Goal: Information Seeking & Learning: Find specific fact

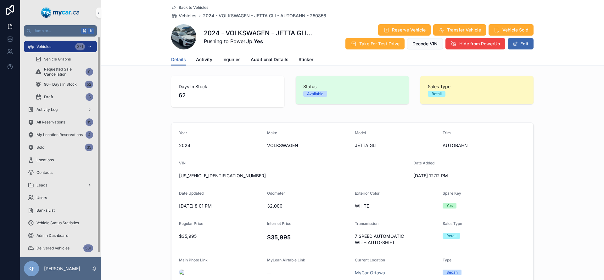
click at [73, 49] on div "Vehicles 371" at bounding box center [60, 47] width 65 height 10
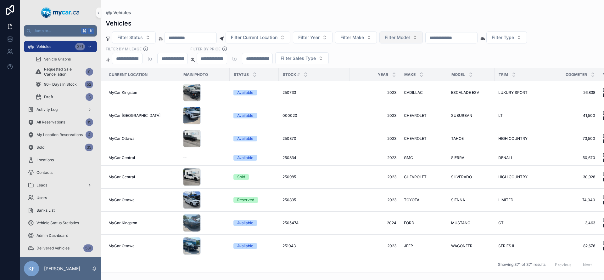
click at [419, 39] on button "Filter Model" at bounding box center [401, 37] width 43 height 12
type input "*******"
click at [403, 60] on div "TELLURIDE" at bounding box center [409, 63] width 76 height 10
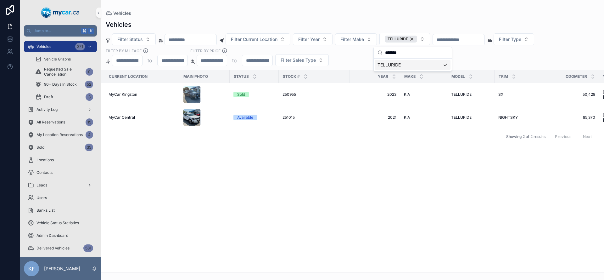
click at [278, 149] on div "Current Location Main Photo Status Stock # Year Make Model Trim Odometer VIN Re…" at bounding box center [352, 171] width 503 height 202
click at [275, 116] on td "Available" at bounding box center [254, 117] width 49 height 23
click at [244, 119] on div "Available" at bounding box center [245, 118] width 16 height 6
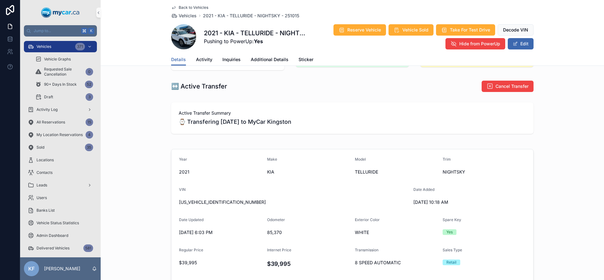
scroll to position [45, 0]
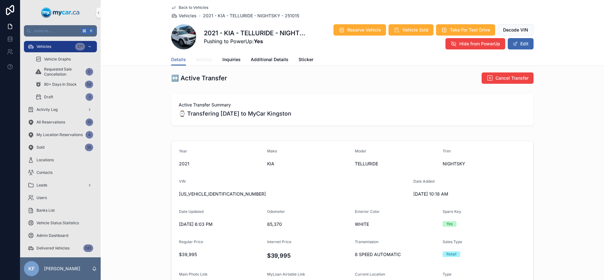
click at [207, 59] on span "Activity" at bounding box center [204, 59] width 16 height 6
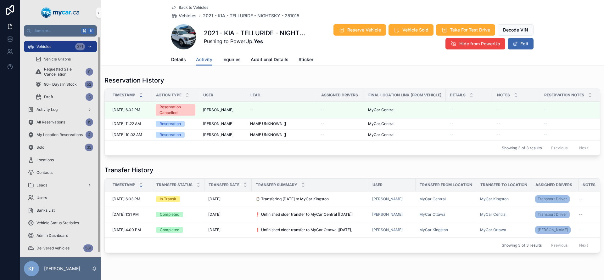
click at [41, 50] on div "Vehicles 371" at bounding box center [60, 47] width 65 height 10
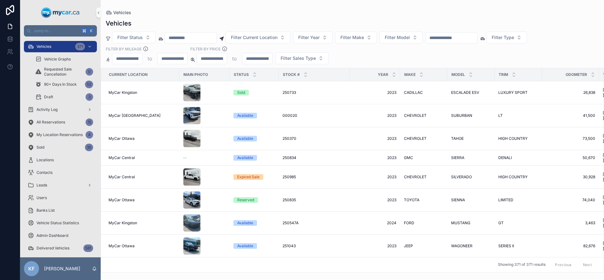
click at [467, 39] on input "scrollable content" at bounding box center [452, 37] width 52 height 9
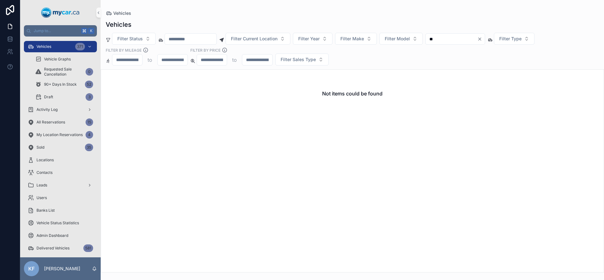
type input "*"
click at [460, 23] on div "Vehicles" at bounding box center [353, 24] width 494 height 9
click at [406, 44] on div "Filter Status Filter Current Location Filter Year Filter Make Filter Model Filt…" at bounding box center [353, 49] width 504 height 33
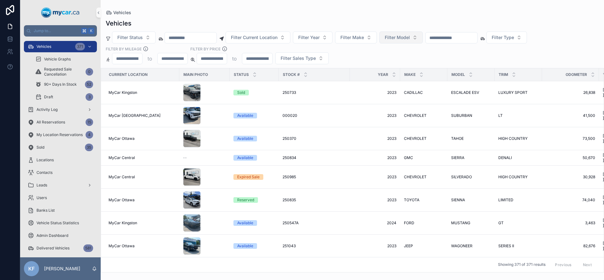
click at [408, 41] on button "Filter Model" at bounding box center [401, 37] width 43 height 12
type input "**"
click at [400, 63] on div "EQUINOX" at bounding box center [409, 63] width 76 height 10
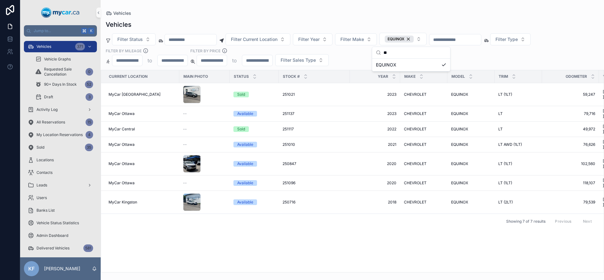
click at [374, 14] on div "Vehicles" at bounding box center [353, 13] width 494 height 6
click at [272, 142] on div "Available" at bounding box center [255, 145] width 42 height 6
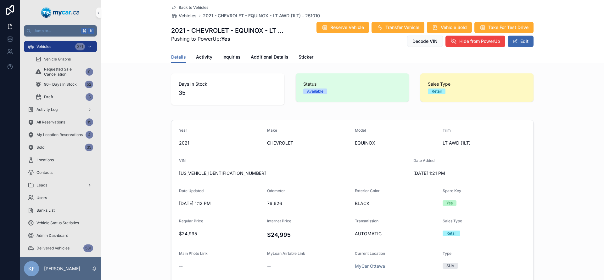
click at [172, 169] on form "Year [DATE] Make CHEVROLET Model EQUINOX Trim LT AWD (1LT) VIN [US_VEHICLE_IDEN…" at bounding box center [353, 214] width 362 height 189
click at [211, 172] on span "[US_VEHICLE_IDENTIFICATION_NUMBER]" at bounding box center [293, 173] width 229 height 6
copy span "[US_VEHICLE_IDENTIFICATION_NUMBER]"
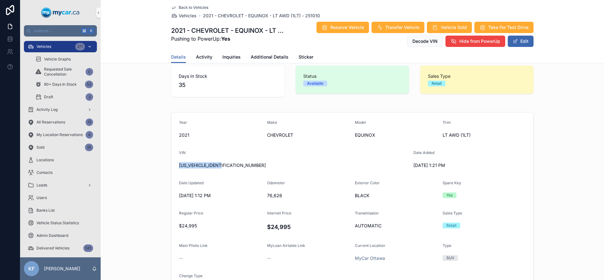
click at [68, 45] on div "Vehicles 371" at bounding box center [60, 47] width 65 height 10
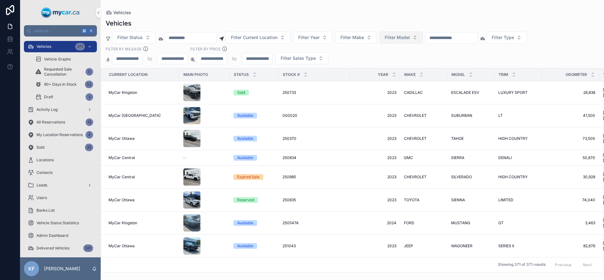
drag, startPoint x: 362, startPoint y: 38, endPoint x: 390, endPoint y: 38, distance: 27.7
click at [362, 38] on span "Filter Make" at bounding box center [353, 37] width 24 height 6
click at [401, 36] on span "Filter Model" at bounding box center [397, 37] width 25 height 6
type input "***"
click at [391, 99] on div "RAV4 HYBRID" at bounding box center [409, 103] width 76 height 10
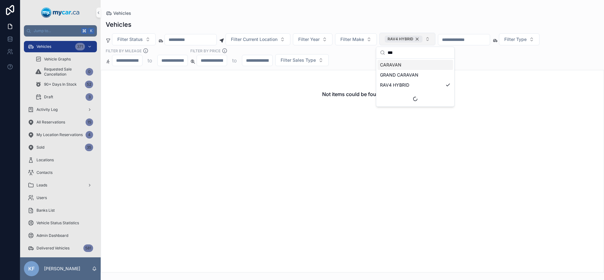
click at [414, 38] on span "RAV4 HYBRID" at bounding box center [401, 39] width 26 height 5
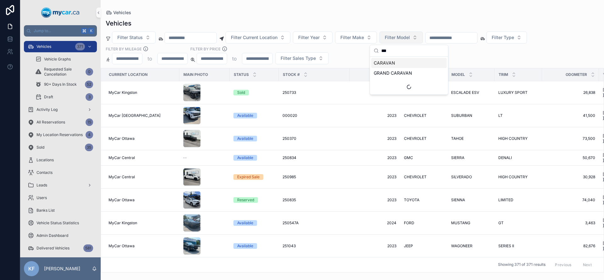
click at [392, 54] on input "***" at bounding box center [413, 50] width 63 height 11
click at [373, 41] on button "Filter Make" at bounding box center [356, 37] width 42 height 12
type input "***"
click at [359, 60] on div "TOYOTA" at bounding box center [365, 63] width 76 height 10
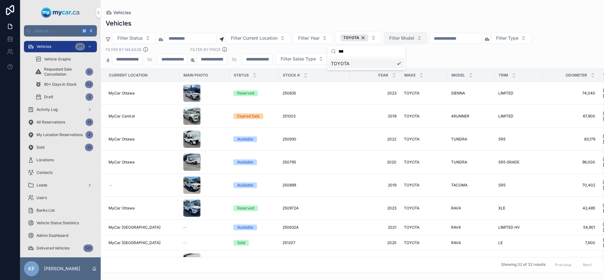
click at [509, 65] on div "Vehicles Filter Status Filter Current Location Filter Year TOYOTA Filter Model …" at bounding box center [353, 143] width 504 height 257
click at [404, 32] on button "Filter Model" at bounding box center [405, 38] width 43 height 12
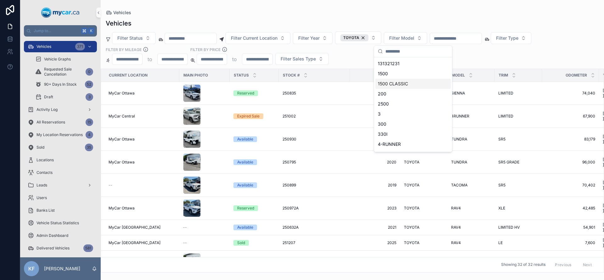
click at [353, 68] on div "Vehicles Filter Status Filter Current Location Filter Year TOYOTA Filter Model …" at bounding box center [353, 143] width 504 height 257
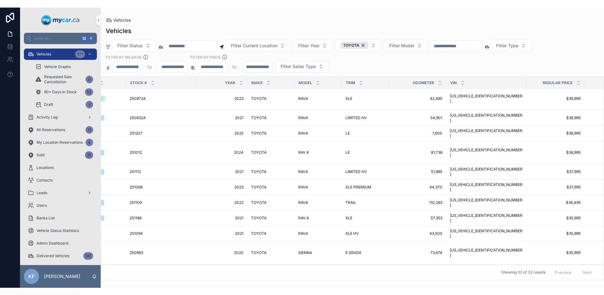
scroll to position [117, 156]
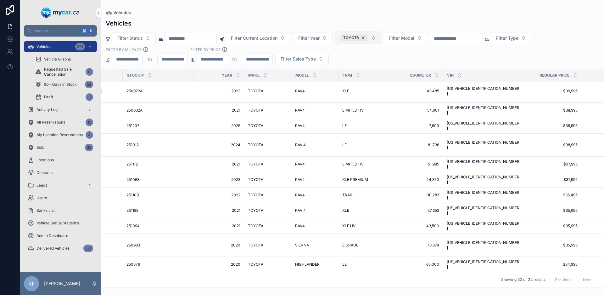
click at [369, 39] on div "TOYOTA" at bounding box center [355, 37] width 28 height 7
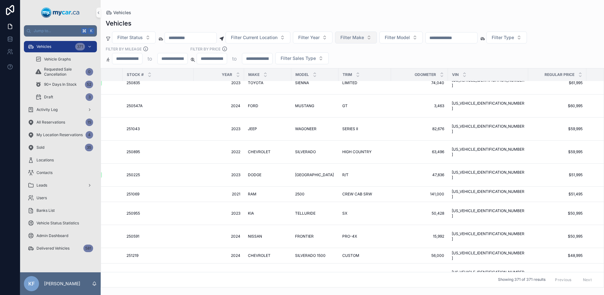
scroll to position [105, 156]
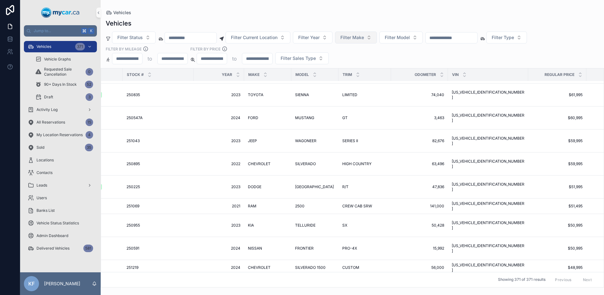
click at [455, 39] on input "scrollable content" at bounding box center [452, 37] width 52 height 9
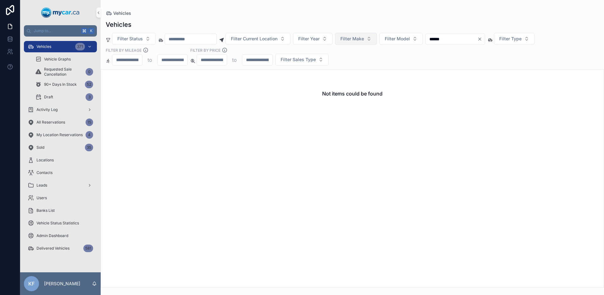
type input "******"
click at [483, 41] on icon "Clear" at bounding box center [480, 39] width 5 height 5
click at [371, 23] on div "Vehicles" at bounding box center [353, 24] width 494 height 9
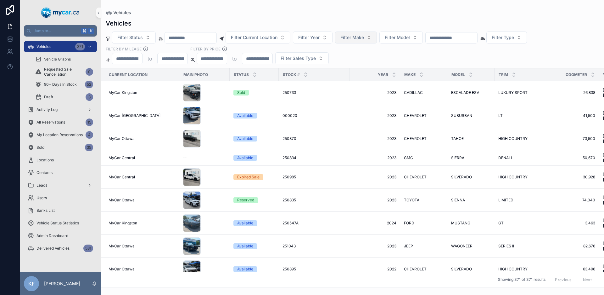
click at [343, 56] on div "Filter Status Filter Current Location Filter Year Filter Make Filter Model Filt…" at bounding box center [353, 47] width 504 height 33
click at [455, 47] on div "Filter Status Filter Current Location Filter Year Filter Make Filter Model Filt…" at bounding box center [353, 47] width 504 height 33
click at [419, 38] on button "Filter Model" at bounding box center [401, 37] width 43 height 12
click at [378, 18] on div "Vehicles Filter Status Filter Current Location Filter Year Filter Make Filter M…" at bounding box center [353, 151] width 504 height 272
click at [185, 37] on input "scrollable content" at bounding box center [191, 37] width 52 height 9
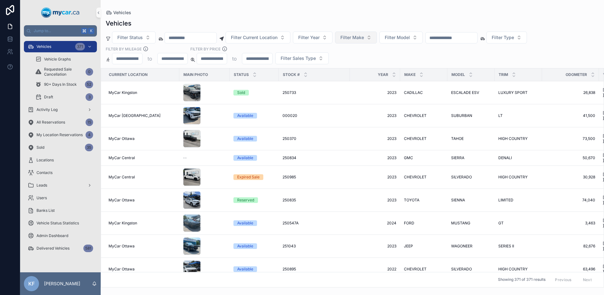
click at [193, 22] on div "Vehicles" at bounding box center [353, 23] width 494 height 9
click at [188, 36] on input "scrollable content" at bounding box center [191, 37] width 52 height 9
click at [197, 25] on div "Vehicles" at bounding box center [353, 23] width 494 height 9
click at [193, 36] on input "scrollable content" at bounding box center [191, 37] width 52 height 9
click at [208, 12] on div "Vehicles" at bounding box center [353, 12] width 494 height 5
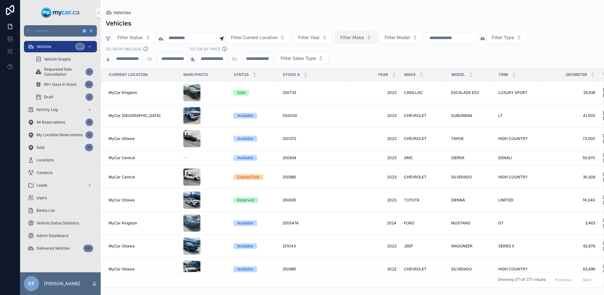
click at [198, 34] on input "scrollable content" at bounding box center [191, 37] width 52 height 9
click at [215, 5] on div "Vehicles Vehicles Filter Status Filter Current Location Filter Year Filter Make…" at bounding box center [353, 143] width 504 height 287
click at [404, 24] on div "Vehicles" at bounding box center [353, 23] width 494 height 9
click at [413, 20] on div "Vehicles" at bounding box center [353, 23] width 494 height 9
click at [405, 35] on span "Filter Model" at bounding box center [397, 37] width 25 height 6
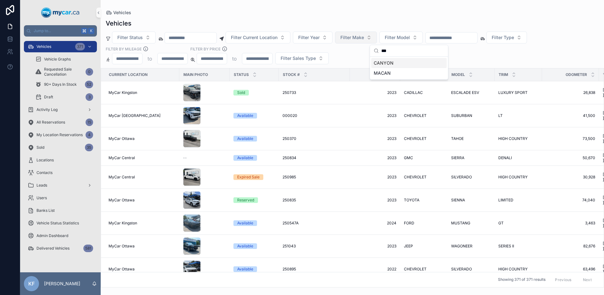
type input "***"
drag, startPoint x: 403, startPoint y: 61, endPoint x: 396, endPoint y: 25, distance: 36.5
click at [403, 62] on div "CANYON" at bounding box center [409, 63] width 76 height 10
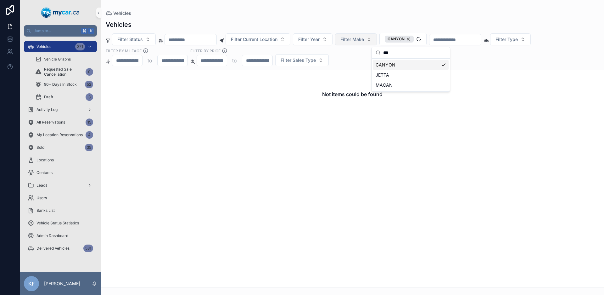
click at [389, 13] on div "Vehicles" at bounding box center [353, 13] width 494 height 6
click at [363, 20] on div "Vehicles" at bounding box center [353, 24] width 494 height 9
click at [206, 40] on input "scrollable content" at bounding box center [191, 39] width 52 height 9
click at [368, 18] on div "Vehicles Filter Status Filter Current Location Filter Year Filter Make CANYON F…" at bounding box center [353, 151] width 504 height 271
click at [414, 39] on div "CANYON" at bounding box center [399, 39] width 29 height 7
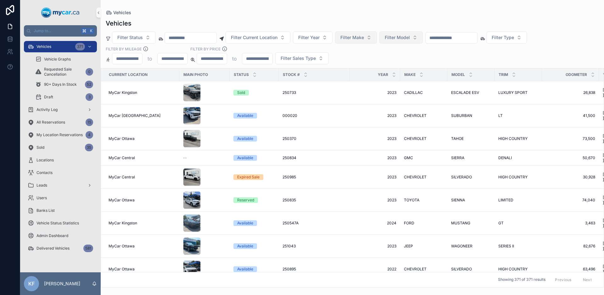
click at [199, 36] on input "scrollable content" at bounding box center [191, 37] width 52 height 9
click at [178, 33] on input "scrollable content" at bounding box center [191, 37] width 52 height 9
click at [178, 36] on input "scrollable content" at bounding box center [191, 37] width 52 height 9
click at [173, 37] on input "scrollable content" at bounding box center [191, 37] width 52 height 9
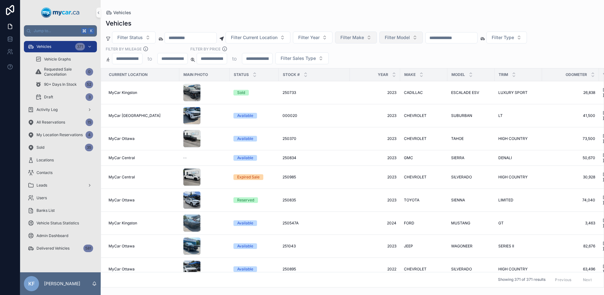
click at [178, 23] on div "Vehicles" at bounding box center [353, 23] width 494 height 9
click at [178, 37] on input "scrollable content" at bounding box center [191, 37] width 52 height 9
click at [181, 22] on div "Vehicles" at bounding box center [353, 23] width 494 height 9
click at [175, 36] on input "scrollable content" at bounding box center [191, 37] width 52 height 9
click at [180, 27] on div "Vehicles" at bounding box center [353, 23] width 494 height 9
